Goal: Find specific page/section: Find specific page/section

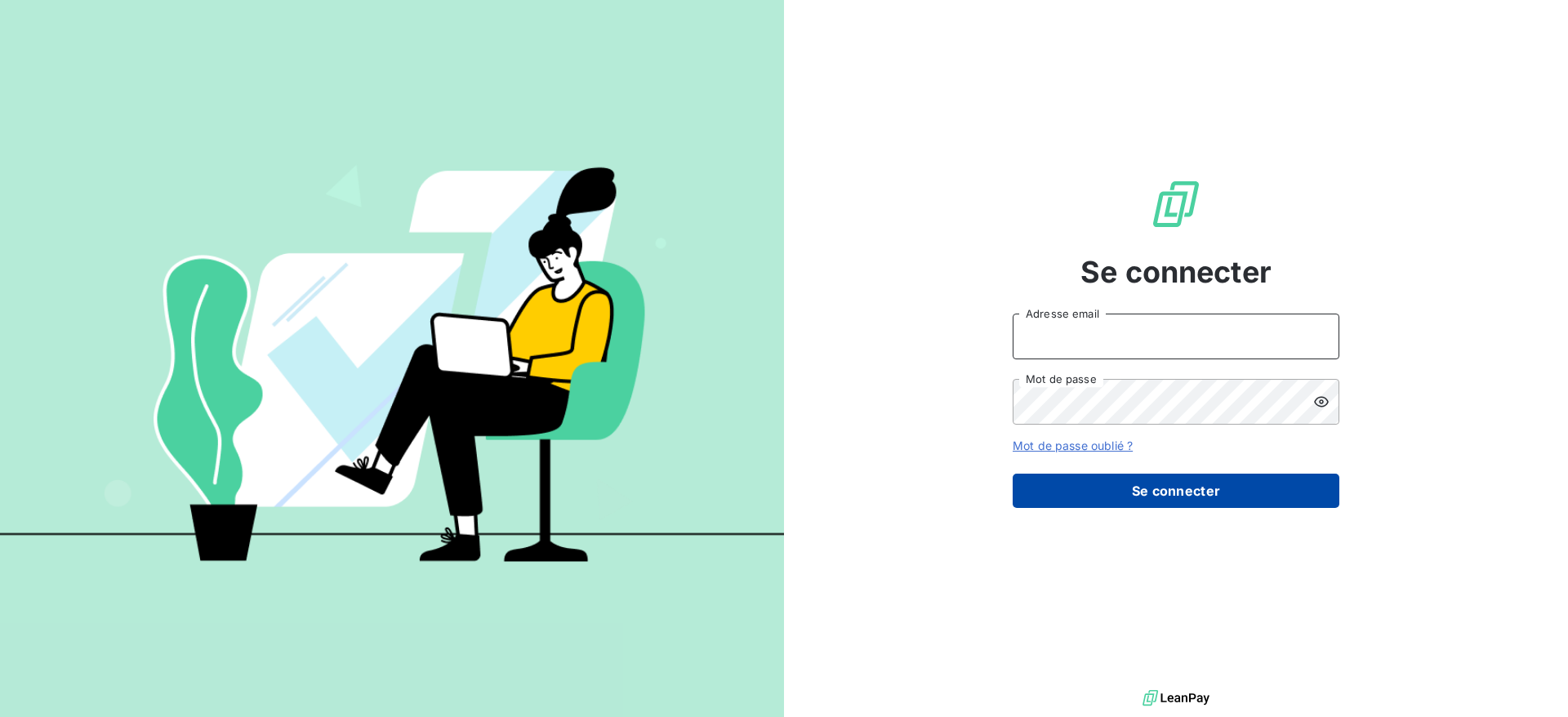
type input "[DOMAIN_NAME][EMAIL_ADDRESS][DOMAIN_NAME]"
click at [1091, 480] on button "Se connecter" at bounding box center [1176, 491] width 327 height 35
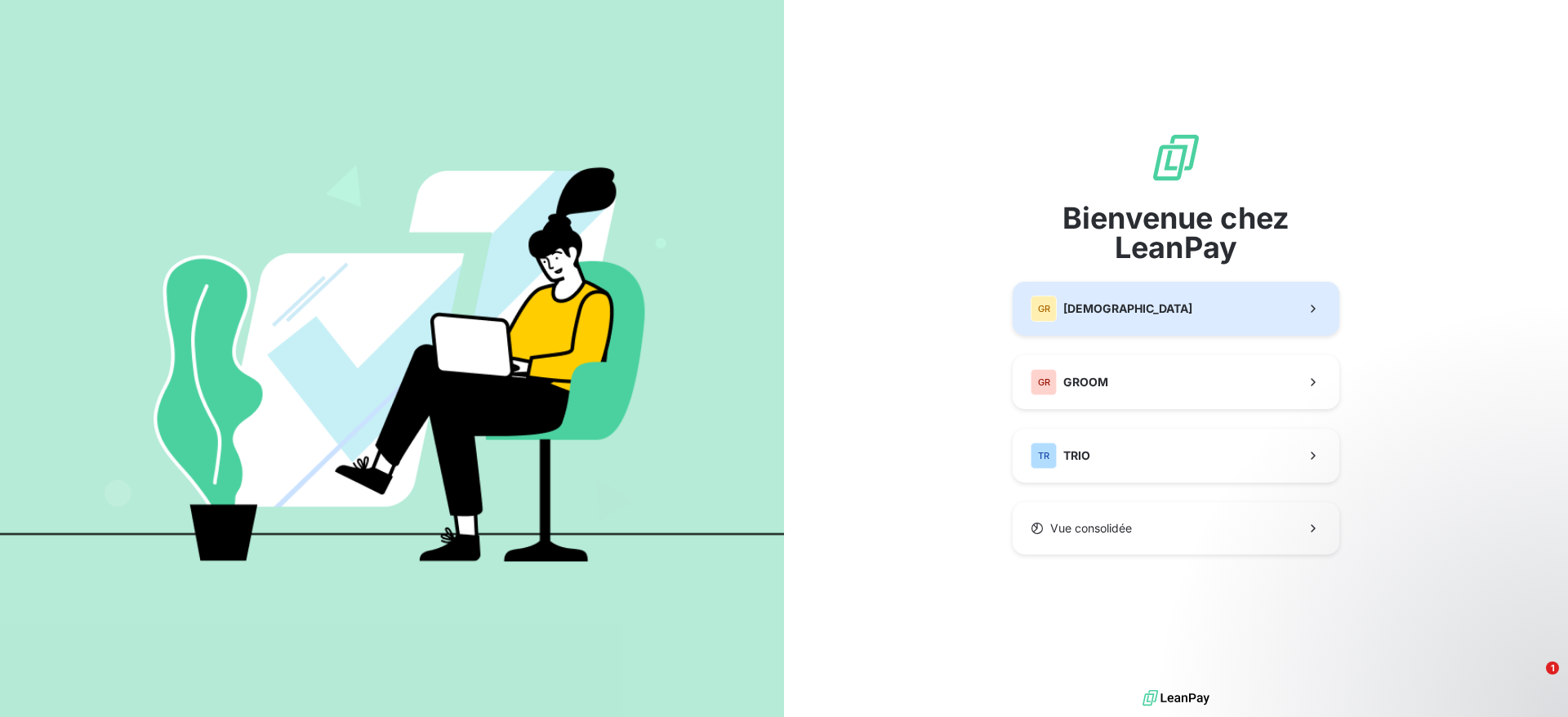
click at [1152, 328] on button "GR GREENWISHES" at bounding box center [1176, 308] width 327 height 54
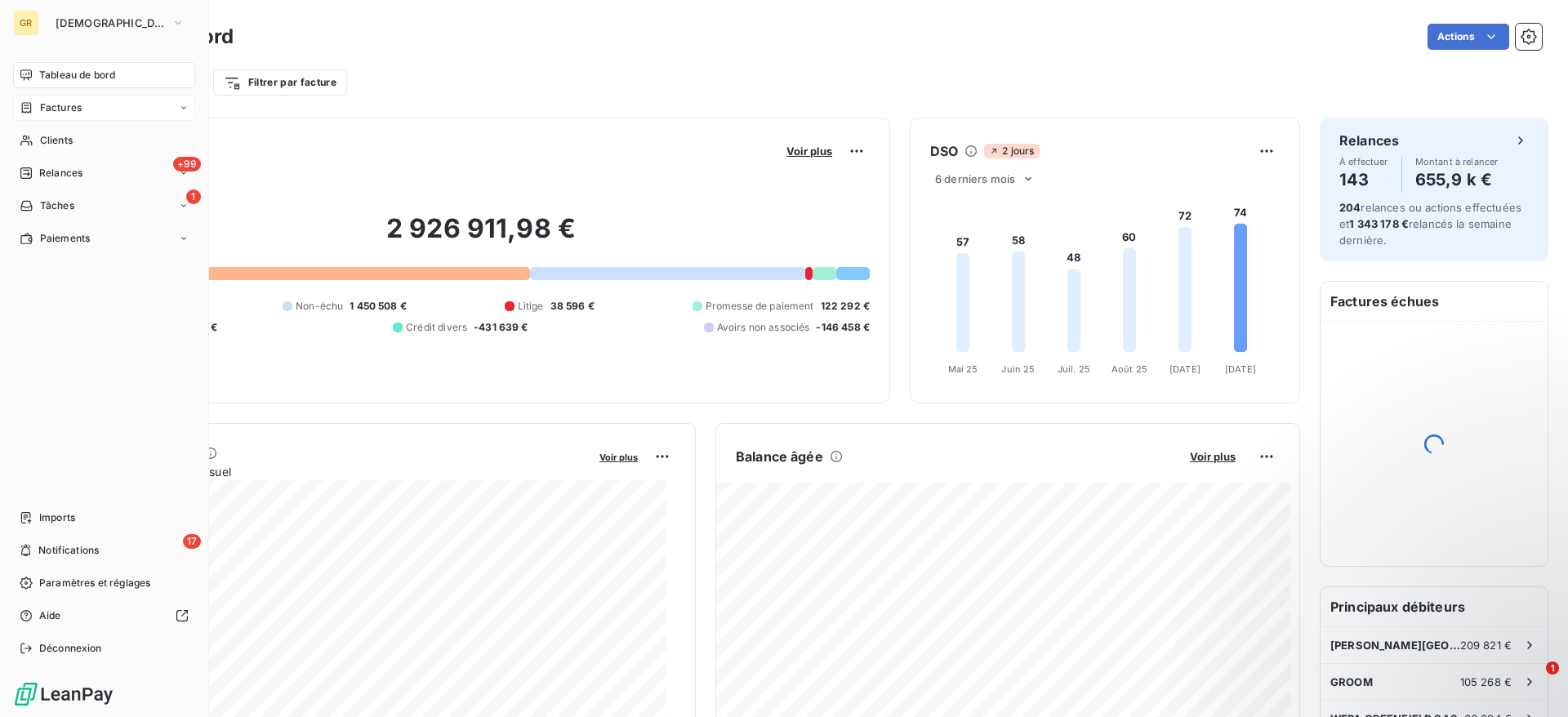
click at [50, 99] on div "Factures" at bounding box center [104, 108] width 182 height 26
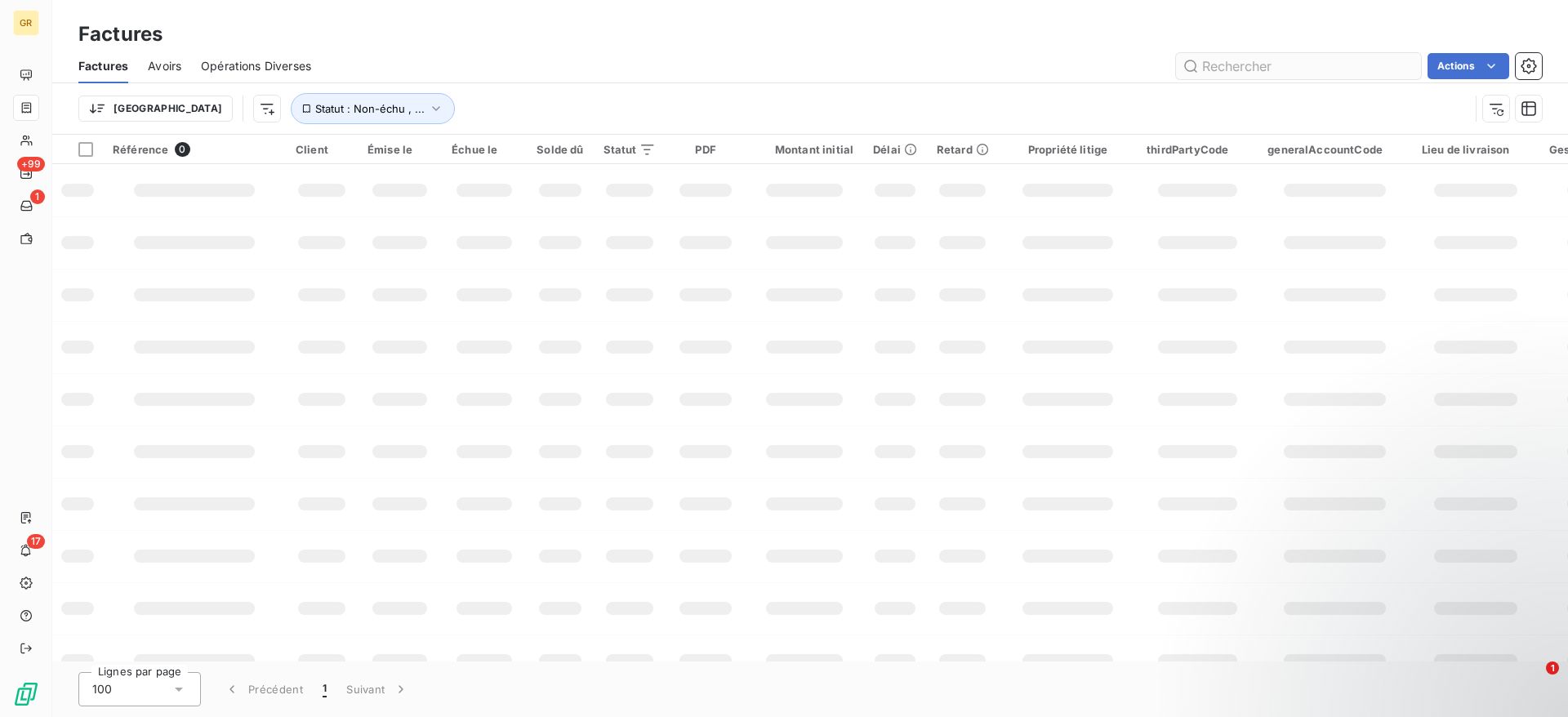
click at [1200, 62] on input "text" at bounding box center [1298, 66] width 245 height 26
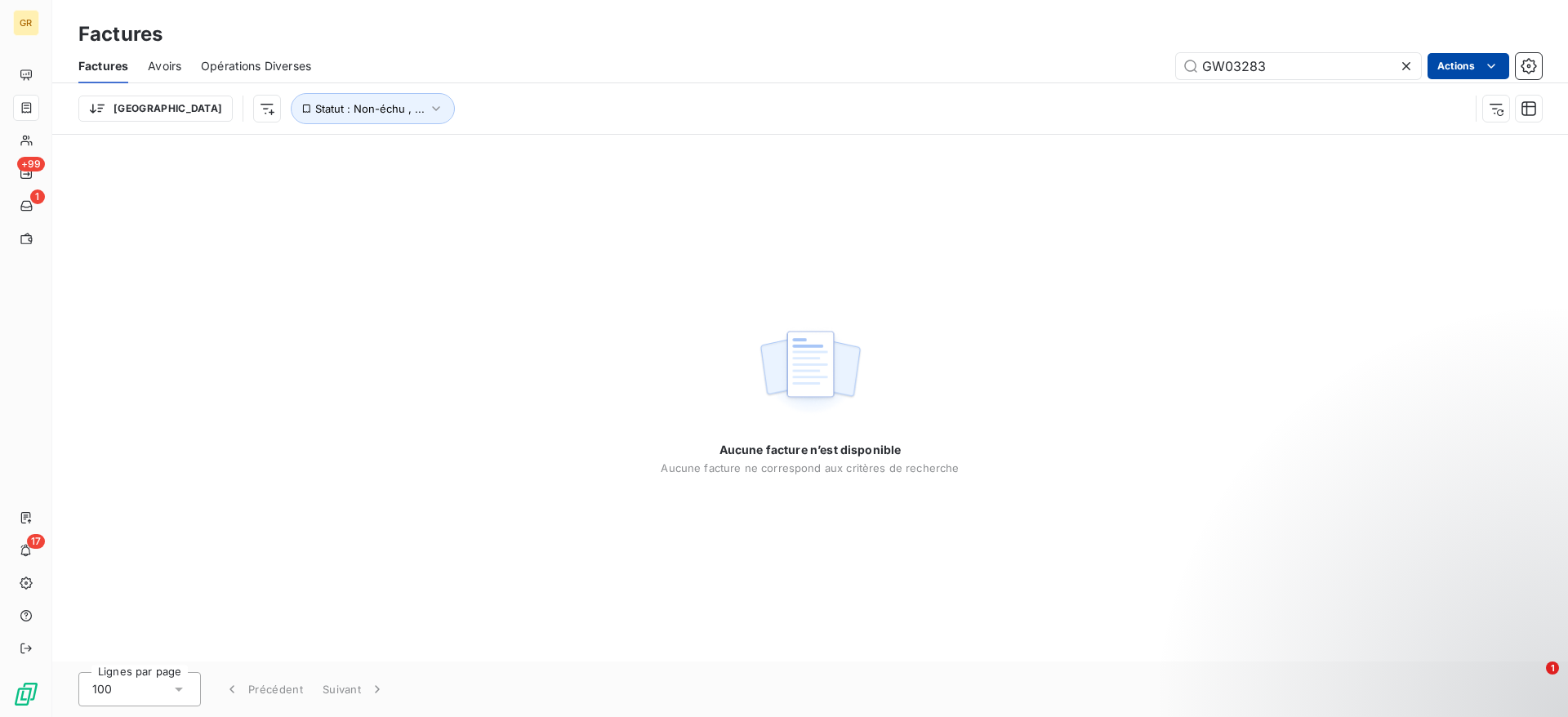
type input "GW03283"
click at [1469, 60] on html "GR +99 1 17 Factures Factures Avoirs Opérations Diverses GW03283 Actions Trier …" at bounding box center [784, 358] width 1568 height 717
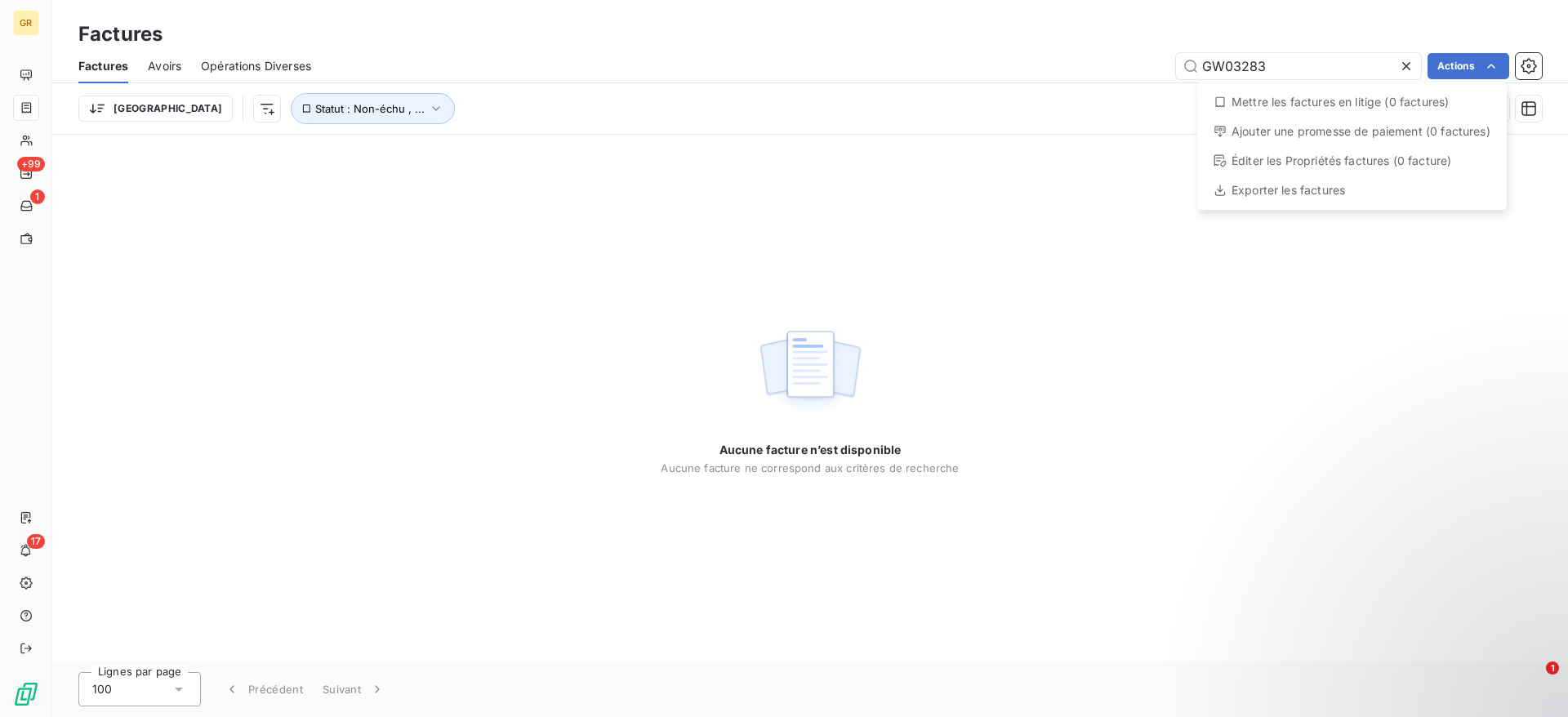
click at [1333, 71] on html "GR +99 1 17 Factures Factures Avoirs Opérations Diverses GW03283 Actions Mettre…" at bounding box center [784, 358] width 1568 height 717
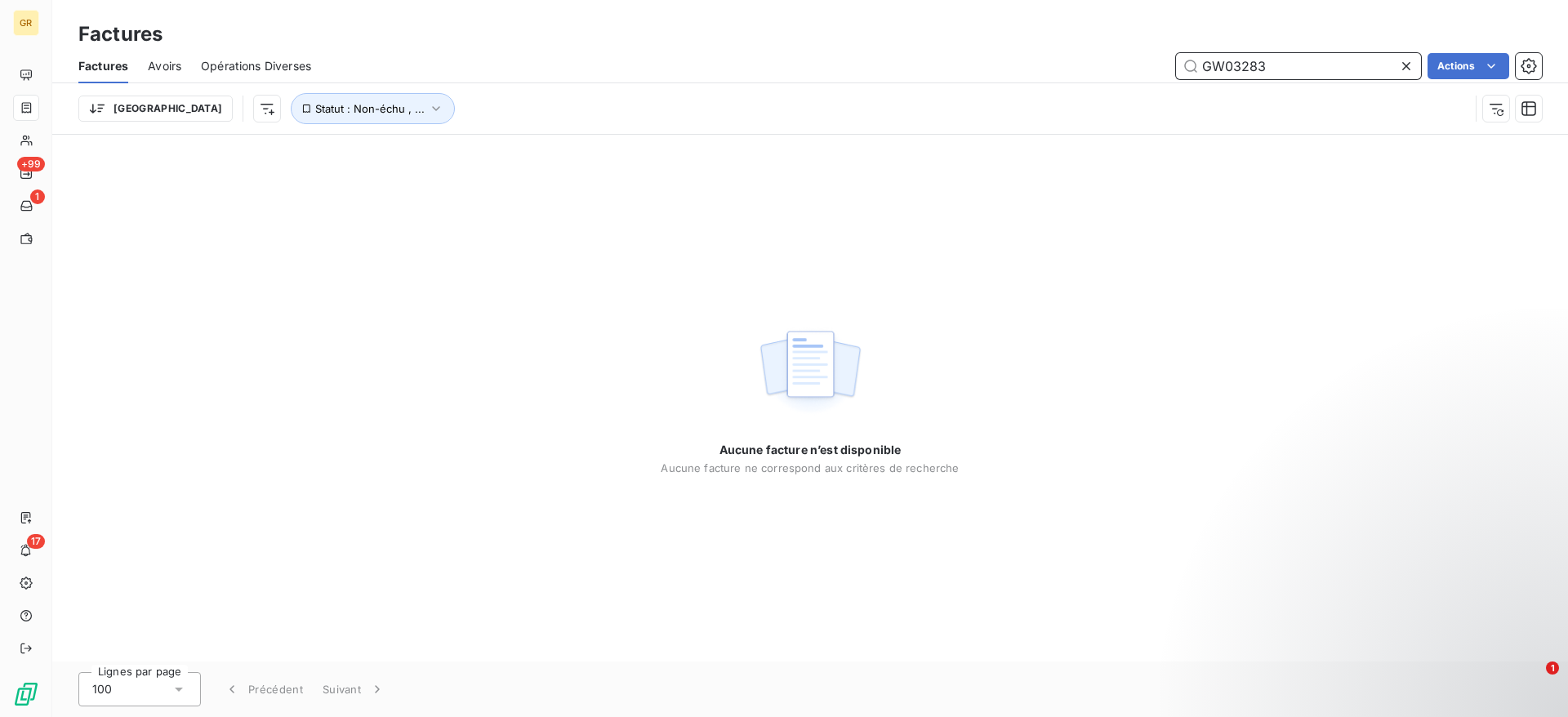
click at [1286, 74] on input "GW03283" at bounding box center [1298, 66] width 245 height 26
